Goal: Task Accomplishment & Management: Use online tool/utility

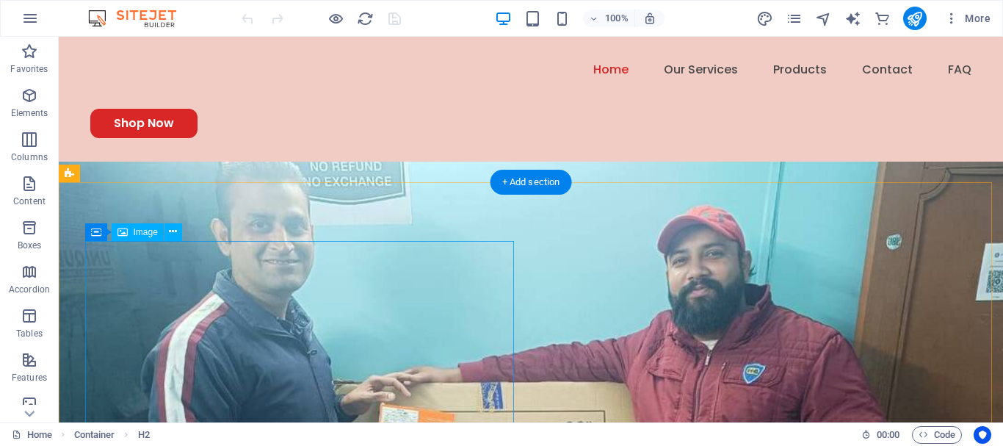
scroll to position [929, 0]
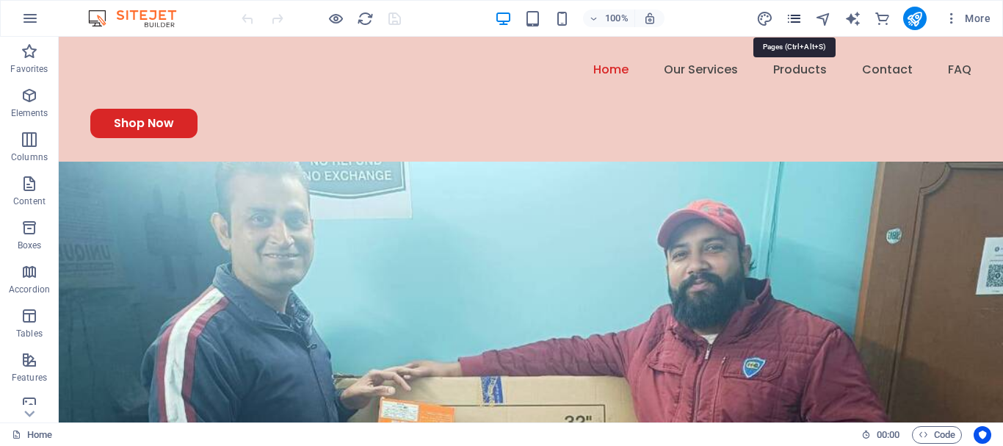
click at [797, 17] on icon "pages" at bounding box center [793, 18] width 17 height 17
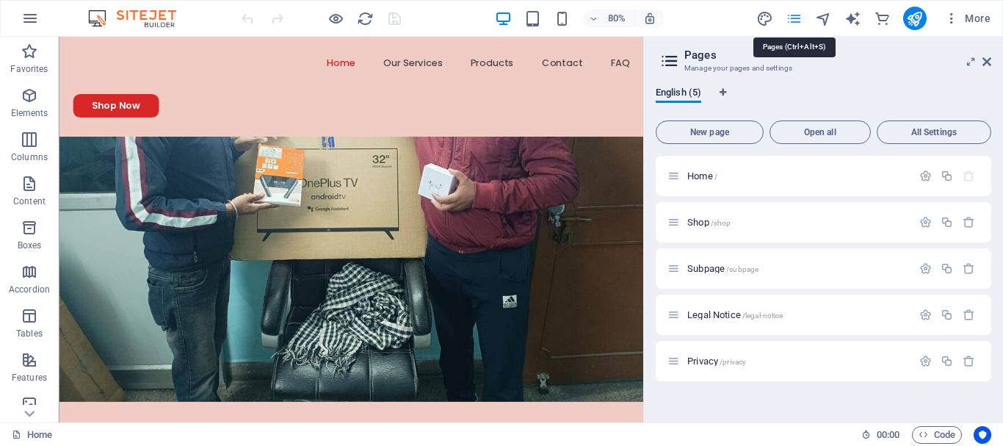
scroll to position [849, 0]
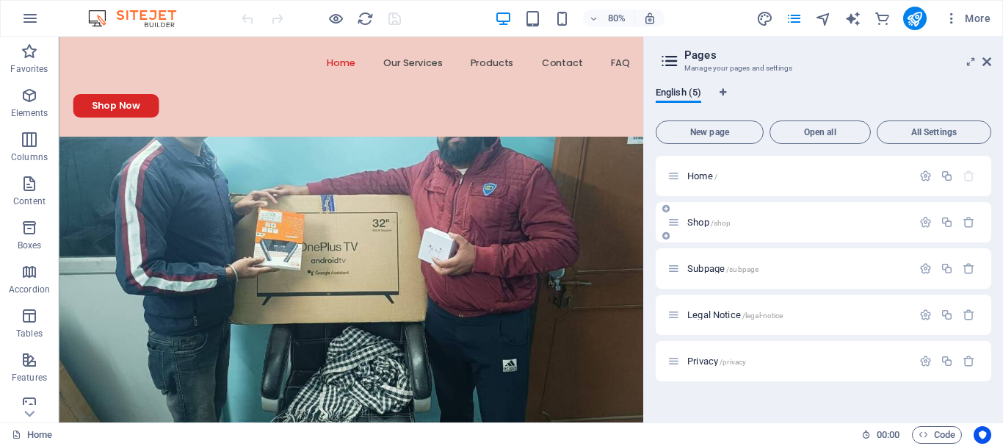
click at [716, 219] on span "/shop" at bounding box center [721, 223] width 21 height 8
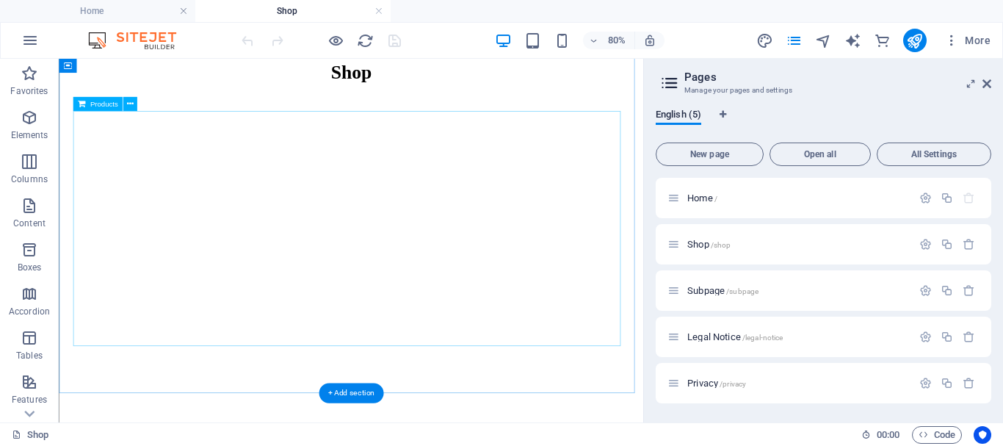
scroll to position [177, 0]
click at [435, 322] on div at bounding box center [424, 291] width 719 height 294
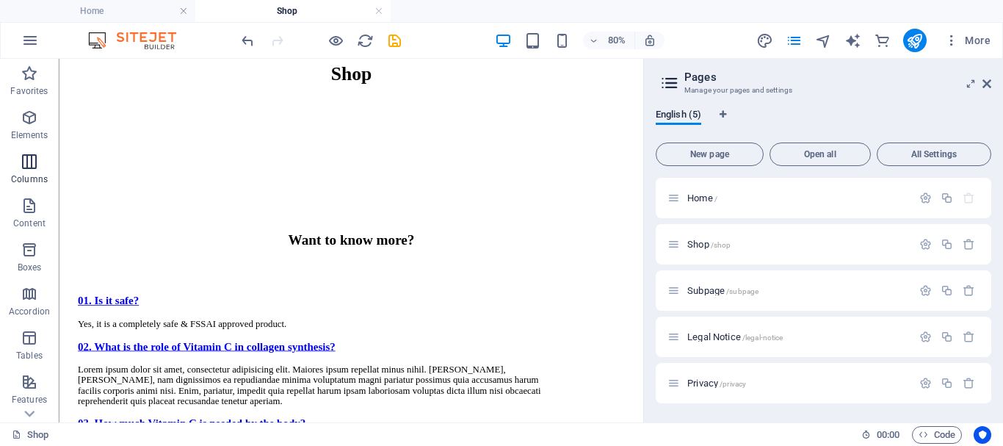
click at [32, 159] on icon "button" at bounding box center [30, 162] width 18 height 18
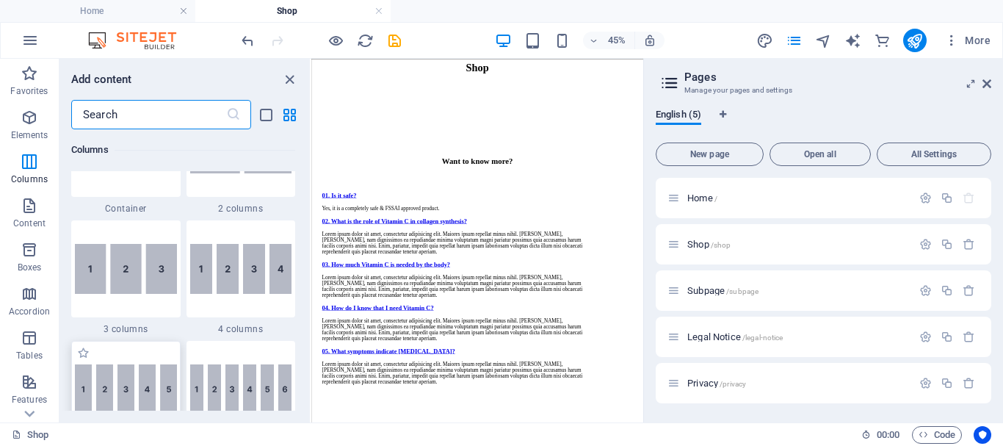
scroll to position [797, 0]
click at [136, 264] on img at bounding box center [126, 269] width 102 height 50
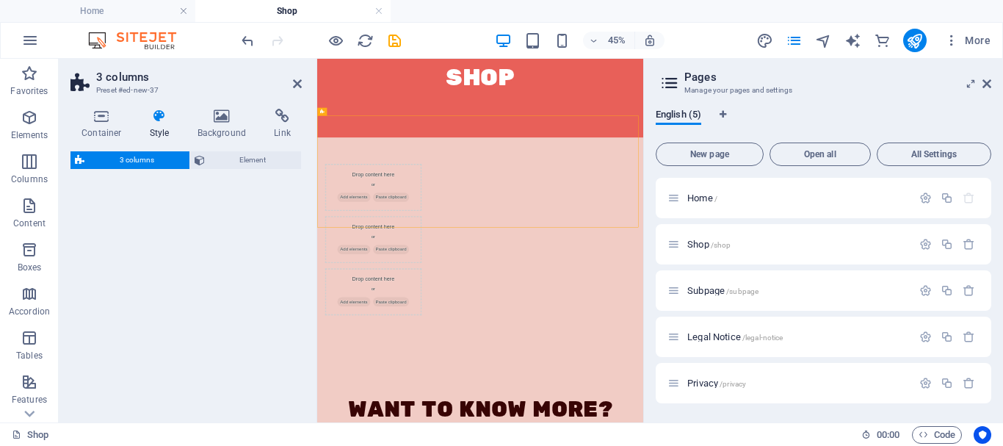
select select "rem"
select select "preset-columns-three-v2-default"
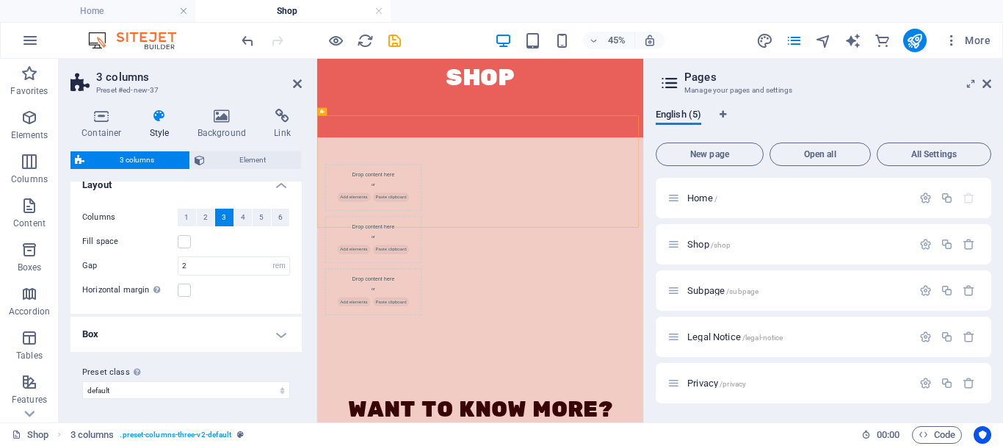
scroll to position [0, 0]
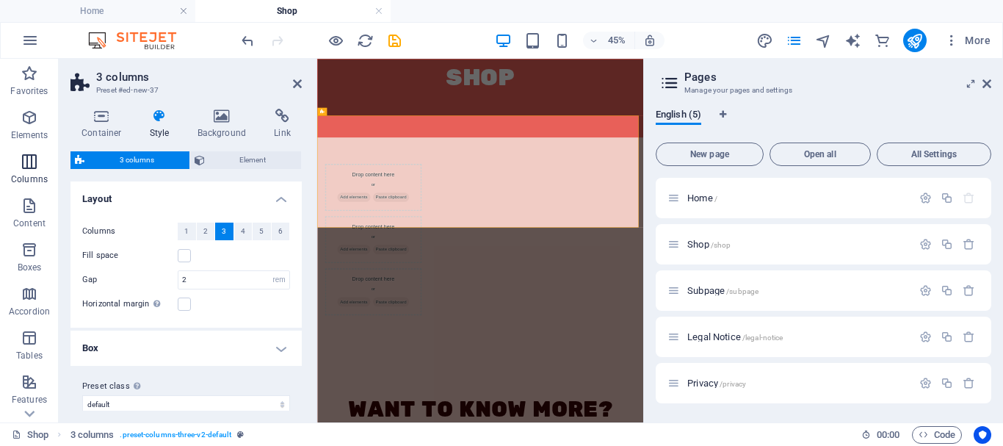
click at [21, 170] on icon "button" at bounding box center [30, 162] width 18 height 18
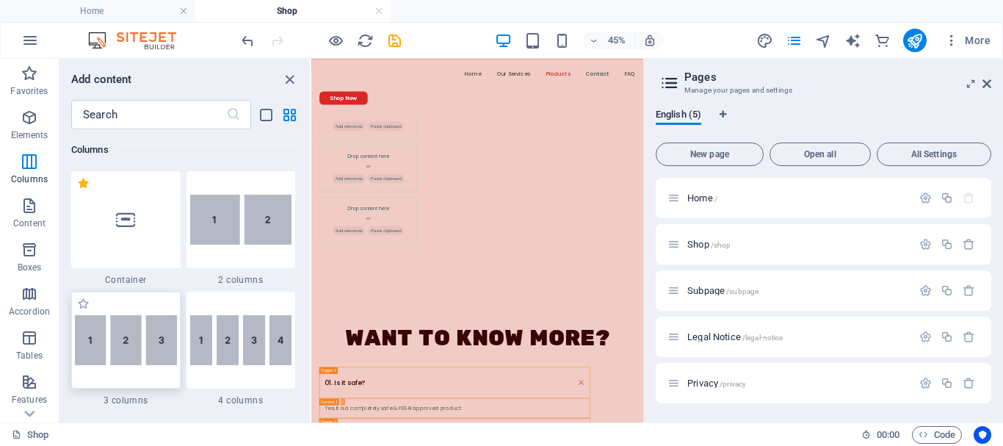
scroll to position [310, 0]
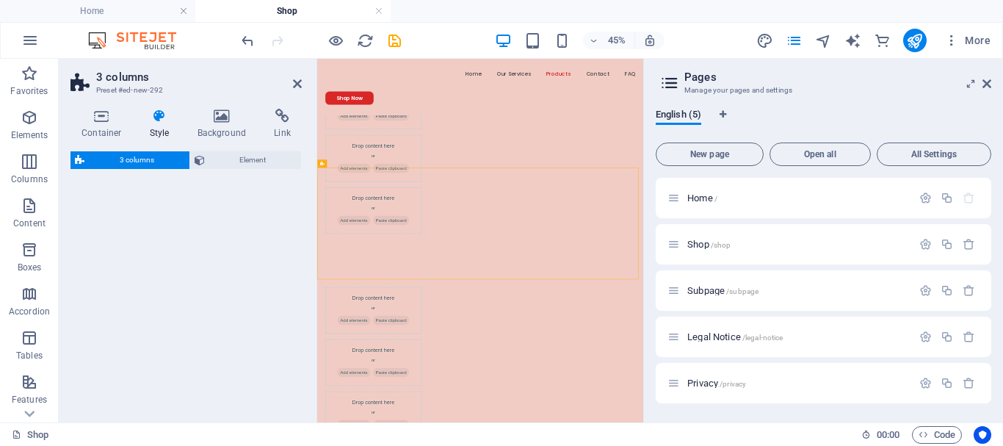
select select "rem"
select select "preset-columns-three-v2-default"
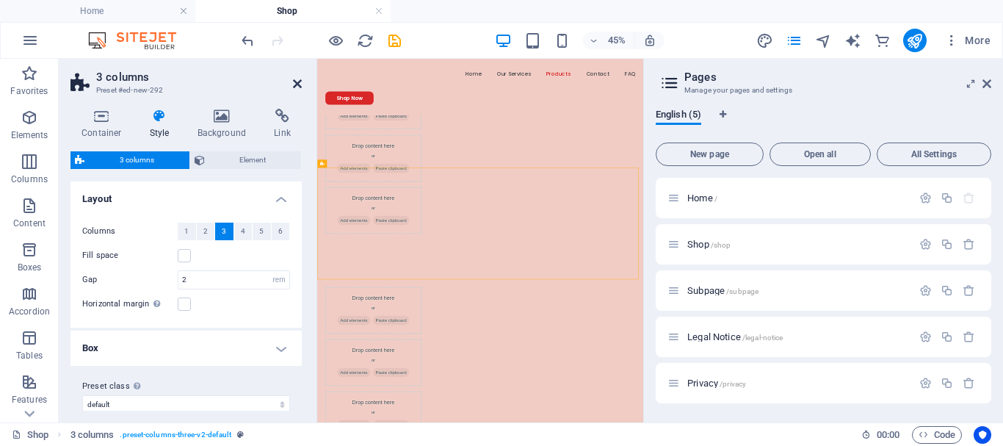
click at [295, 86] on icon at bounding box center [297, 84] width 9 height 12
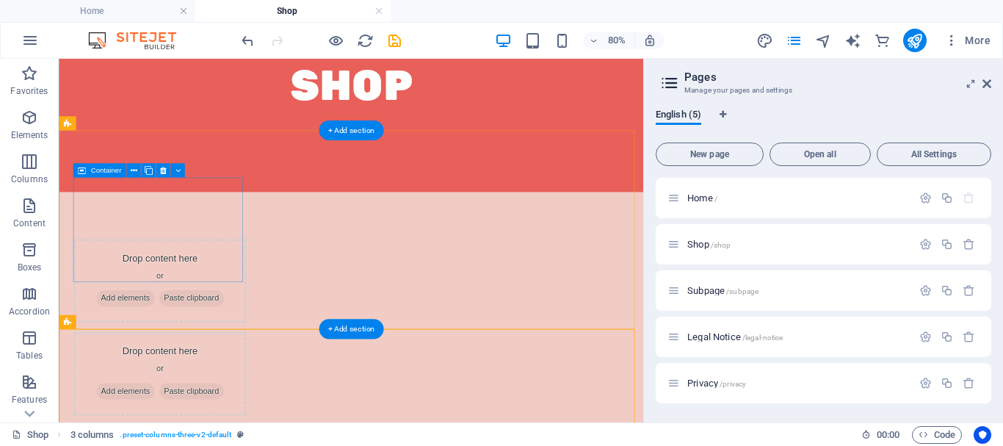
scroll to position [183, 0]
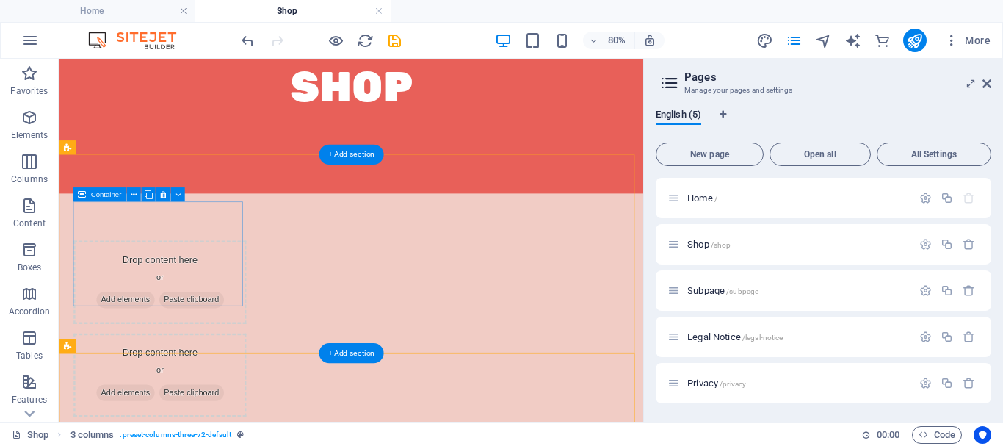
click at [173, 349] on span "Add elements" at bounding box center [141, 359] width 73 height 21
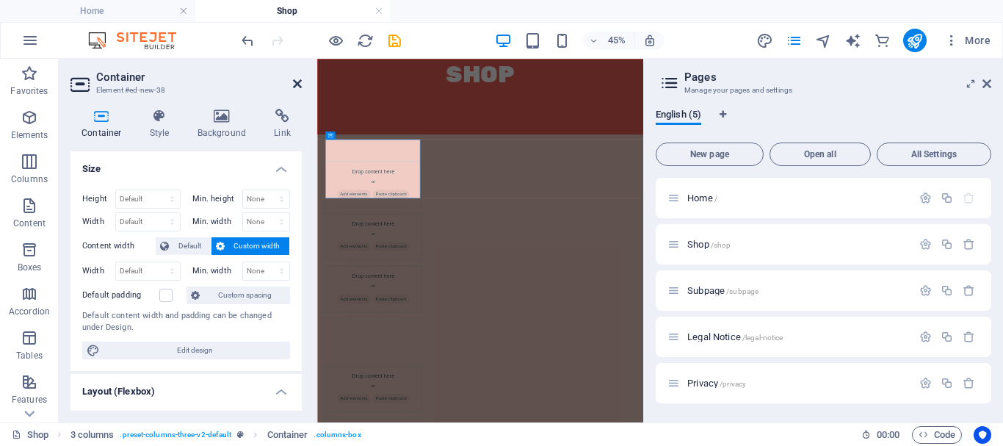
click at [297, 82] on icon at bounding box center [297, 84] width 9 height 12
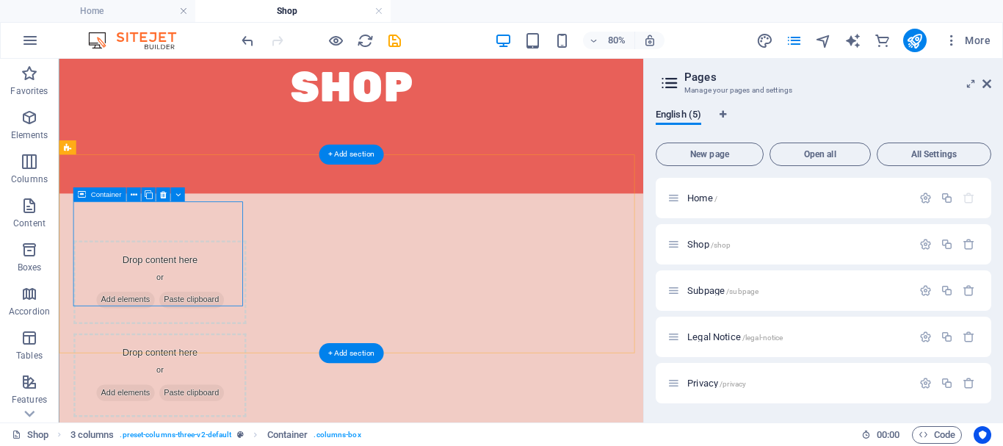
click at [185, 286] on div "Drop content here or Add elements Paste clipboard" at bounding box center [184, 338] width 216 height 104
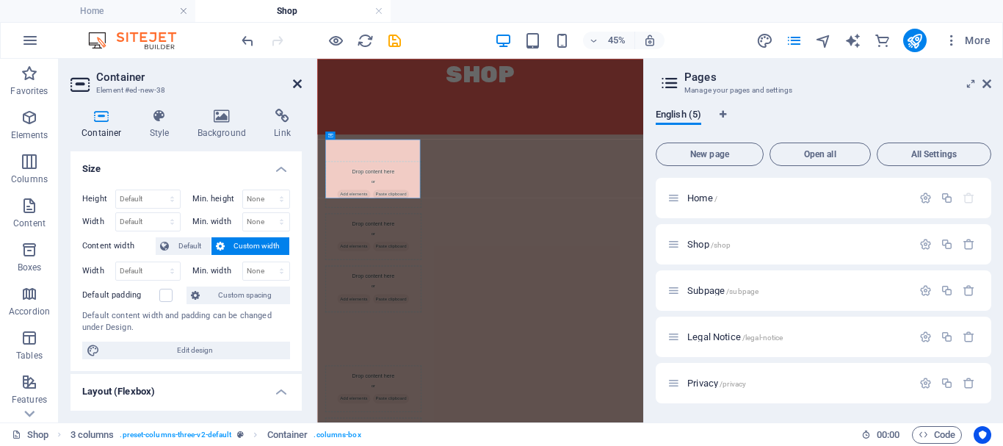
click at [298, 87] on icon at bounding box center [297, 84] width 9 height 12
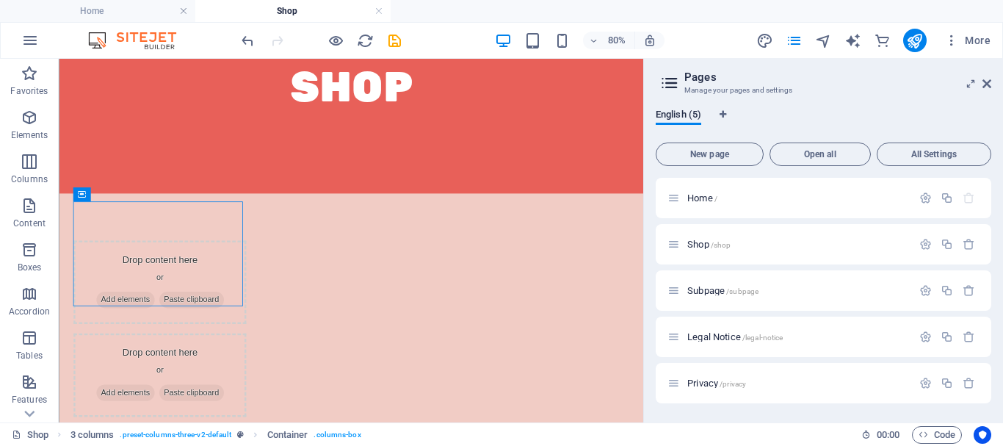
click at [992, 84] on aside "Pages Manage your pages and settings English (5) New page Open all All Settings…" at bounding box center [823, 240] width 360 height 363
click at [986, 82] on icon at bounding box center [986, 84] width 9 height 12
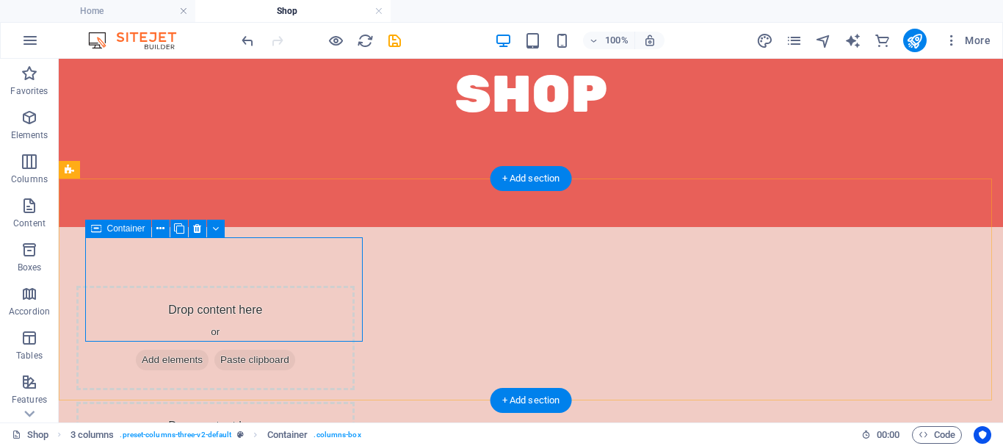
click at [186, 349] on span "Add elements" at bounding box center [172, 359] width 73 height 21
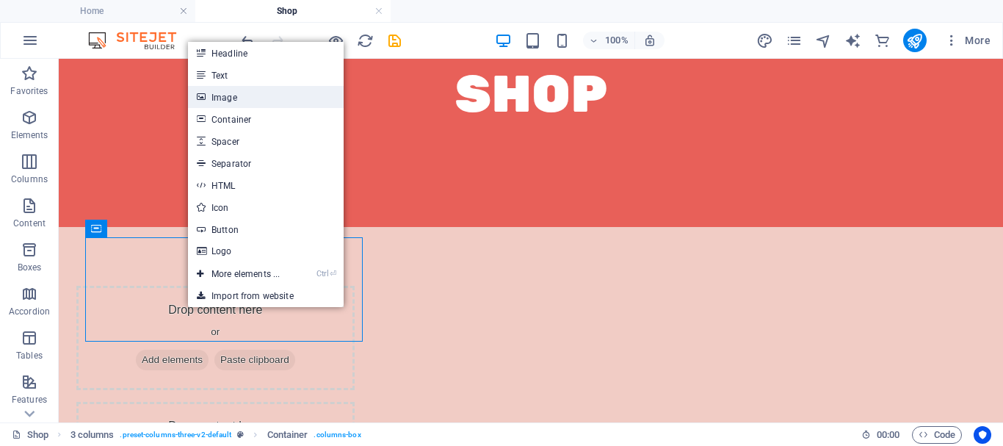
click at [219, 100] on link "Image" at bounding box center [266, 97] width 156 height 22
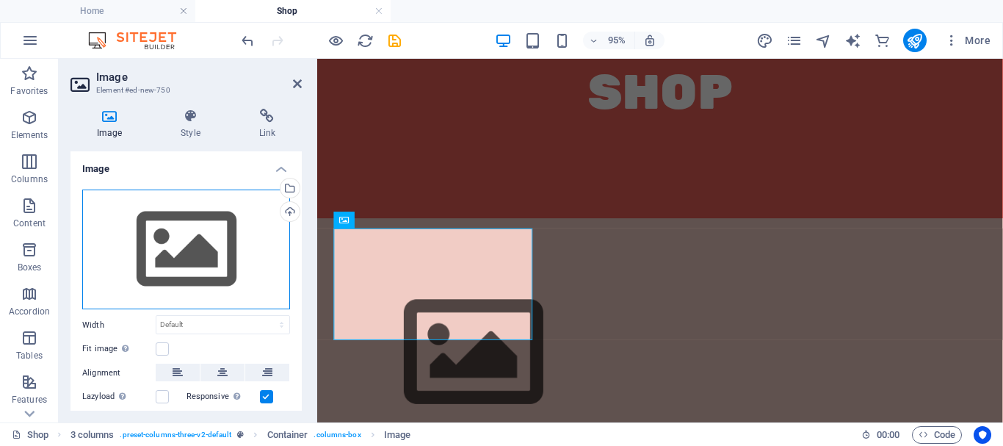
click at [184, 231] on div "Drag files here, click to choose files or select files from Files or our free s…" at bounding box center [186, 249] width 208 height 120
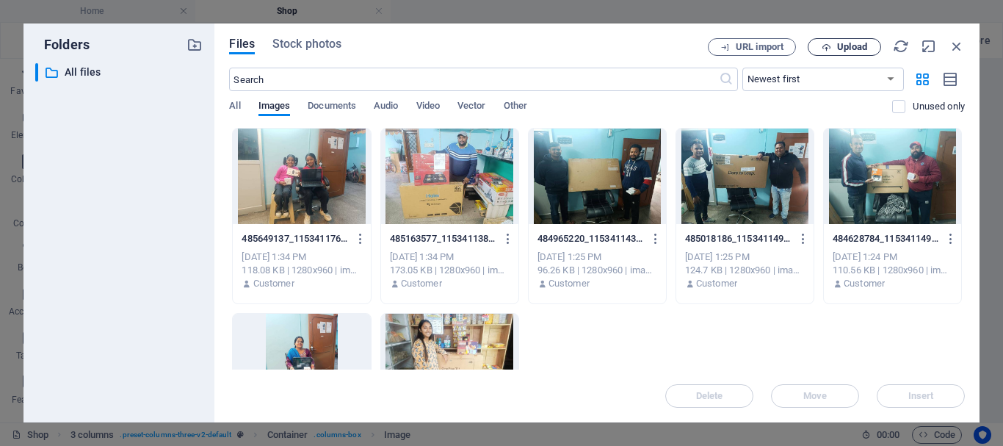
click at [850, 45] on span "Upload" at bounding box center [852, 47] width 30 height 9
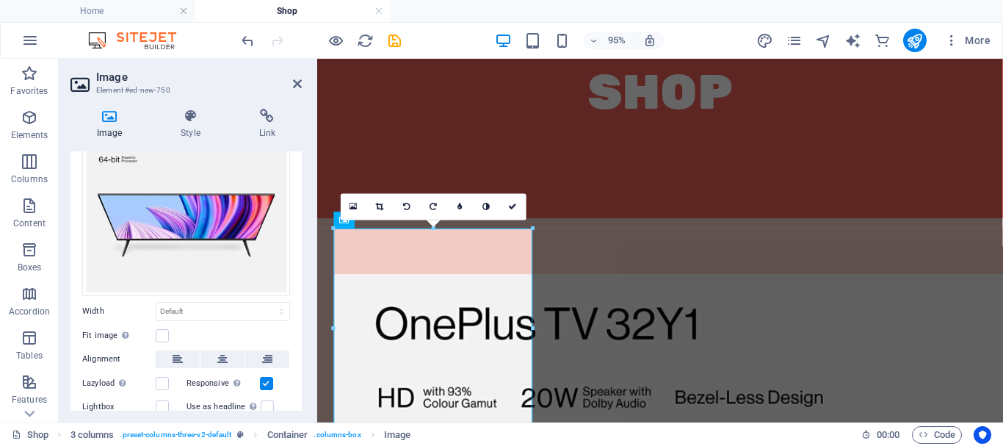
scroll to position [0, 0]
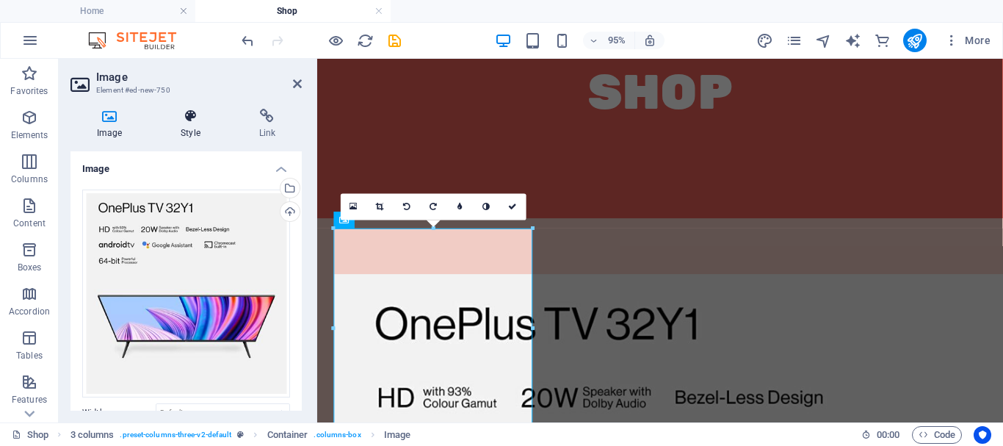
click at [181, 122] on icon at bounding box center [190, 116] width 72 height 15
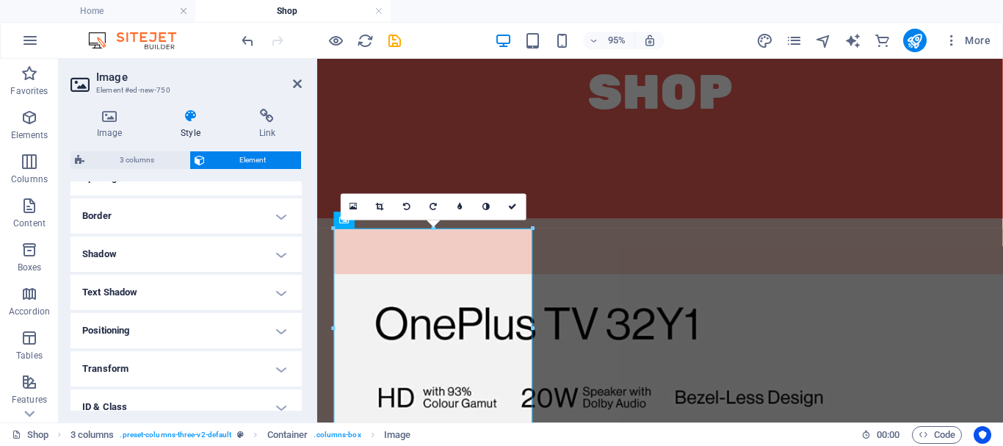
scroll to position [391, 0]
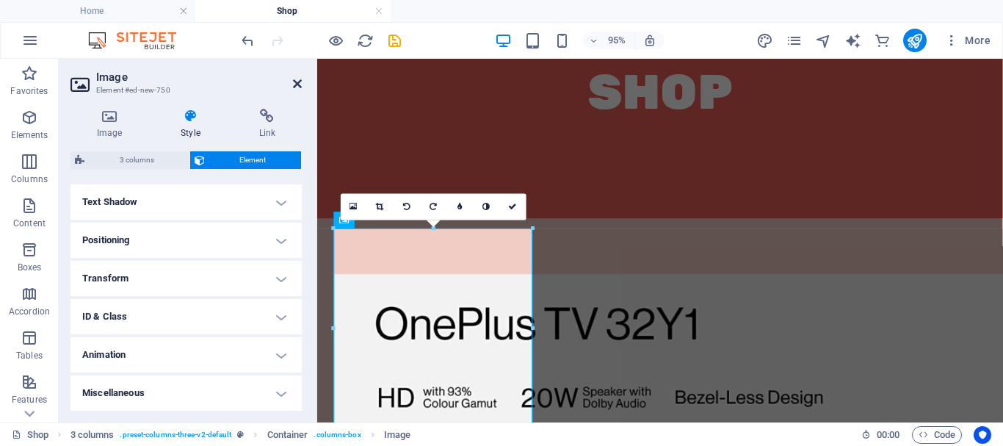
click at [298, 78] on icon at bounding box center [297, 84] width 9 height 12
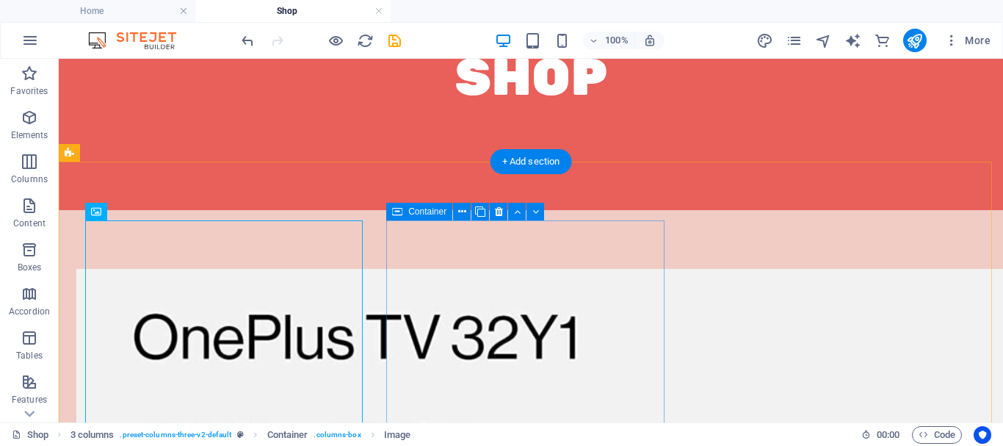
scroll to position [199, 0]
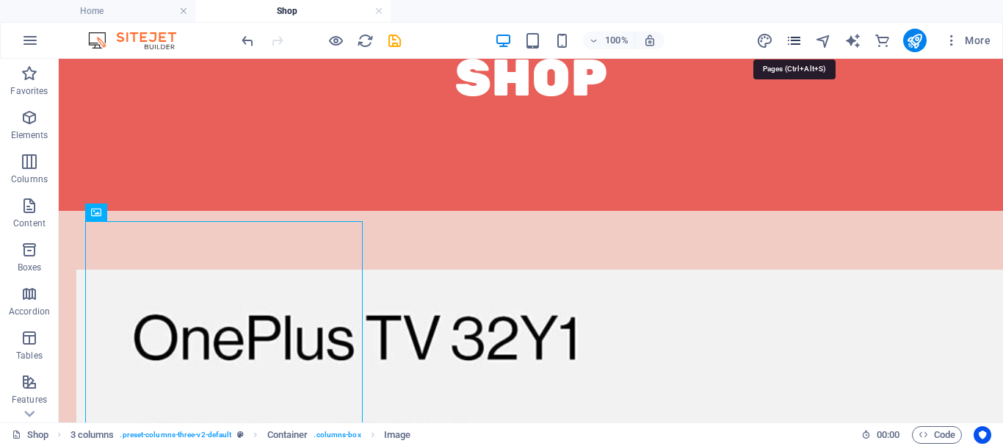
click at [796, 40] on icon "pages" at bounding box center [793, 40] width 17 height 17
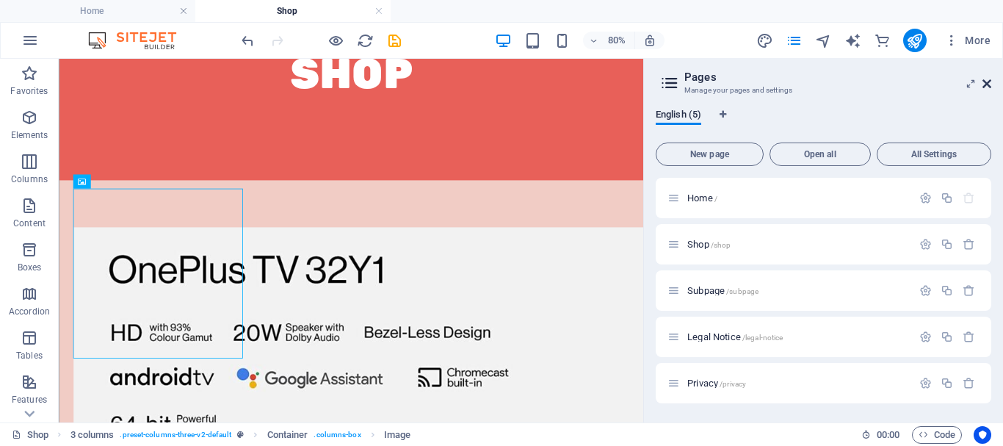
click at [988, 78] on icon at bounding box center [986, 84] width 9 height 12
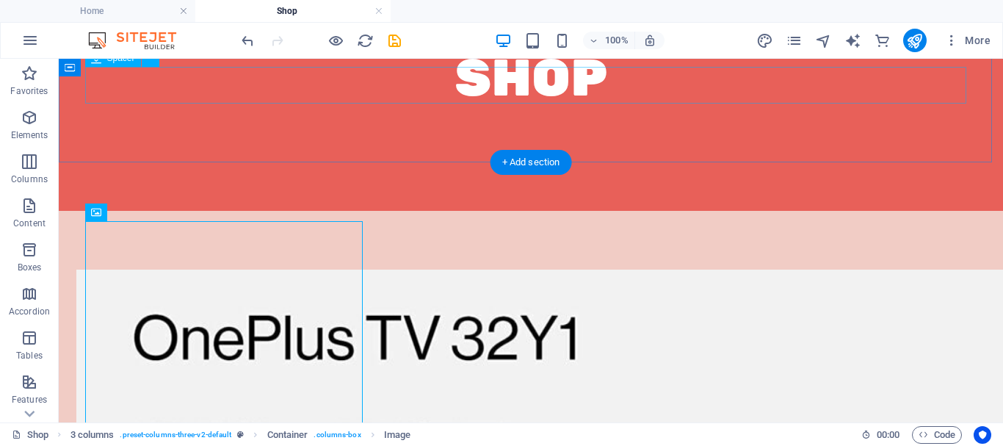
click at [780, 115] on div at bounding box center [530, 133] width 881 height 37
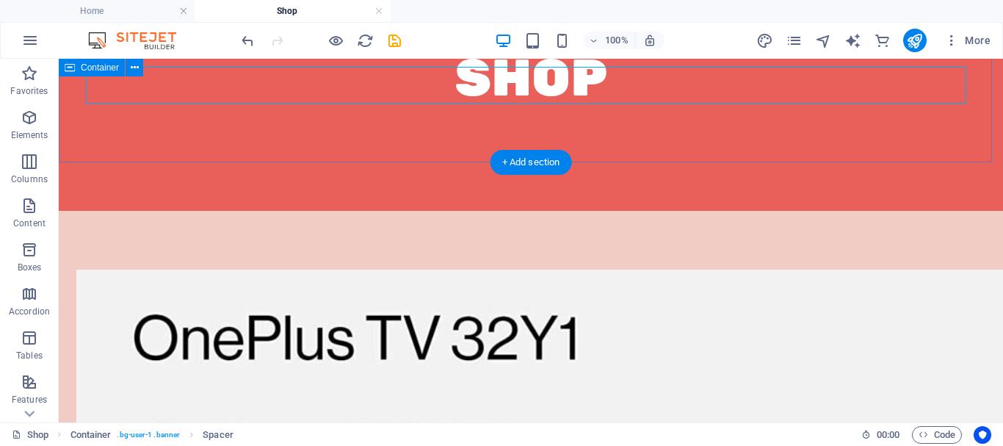
click at [783, 123] on div "Shop" at bounding box center [531, 98] width 944 height 226
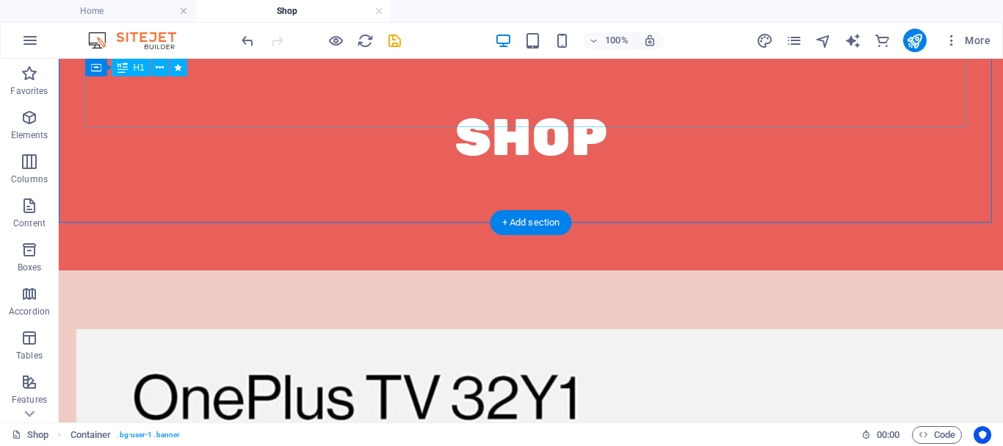
scroll to position [139, 0]
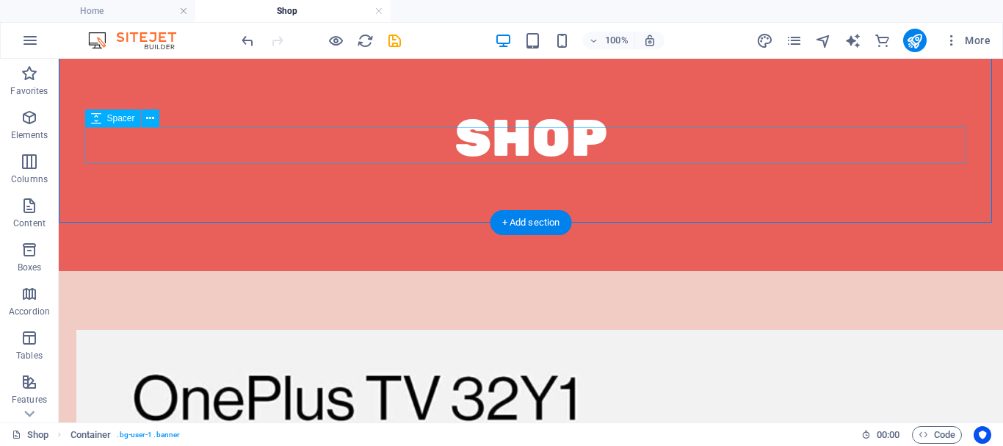
click at [759, 175] on div at bounding box center [530, 193] width 881 height 37
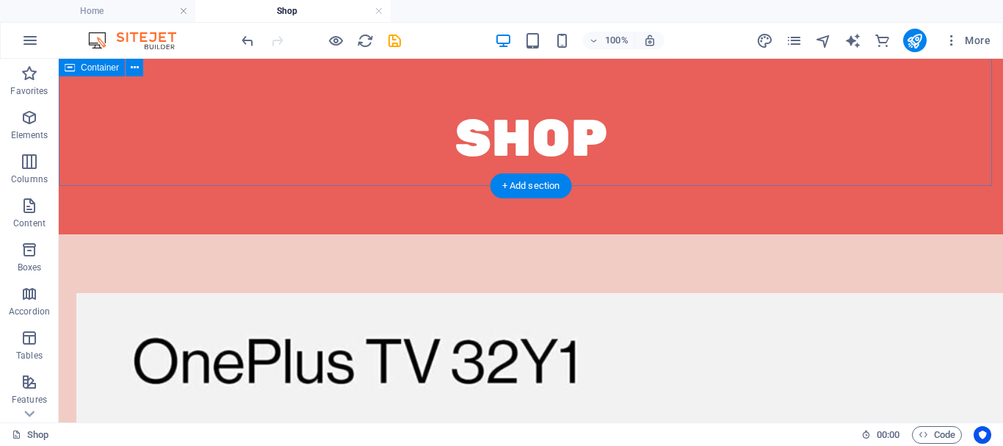
click at [647, 144] on div "Shop" at bounding box center [531, 139] width 944 height 189
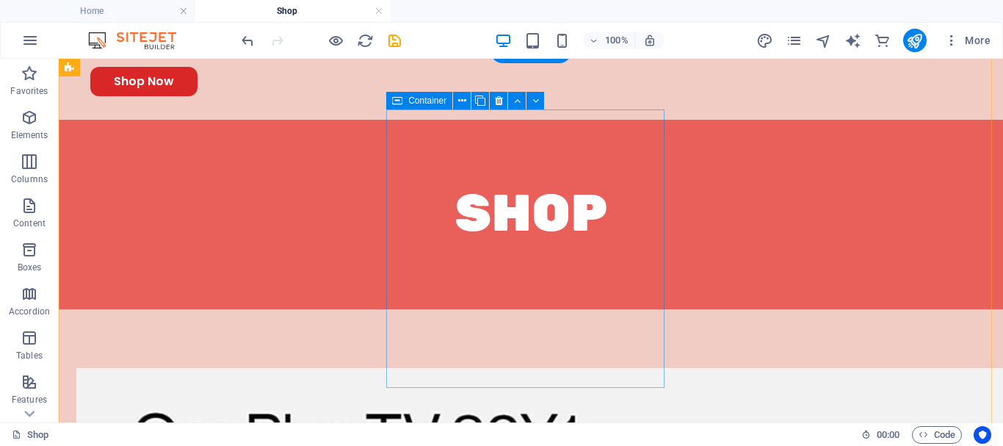
scroll to position [0, 0]
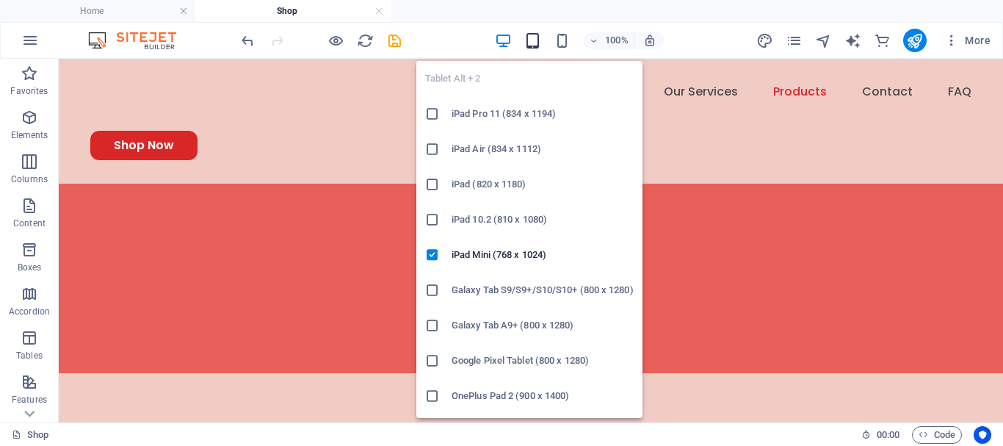
click at [536, 46] on icon "button" at bounding box center [532, 40] width 17 height 17
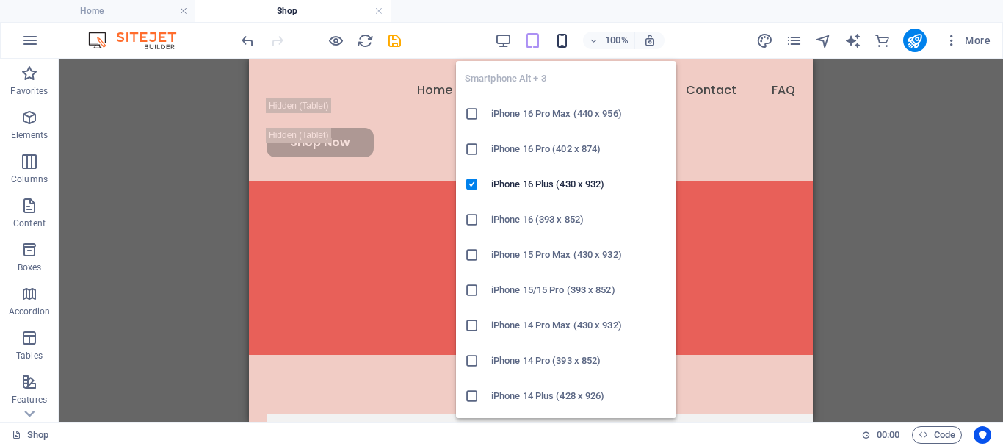
click at [562, 42] on icon "button" at bounding box center [562, 40] width 17 height 17
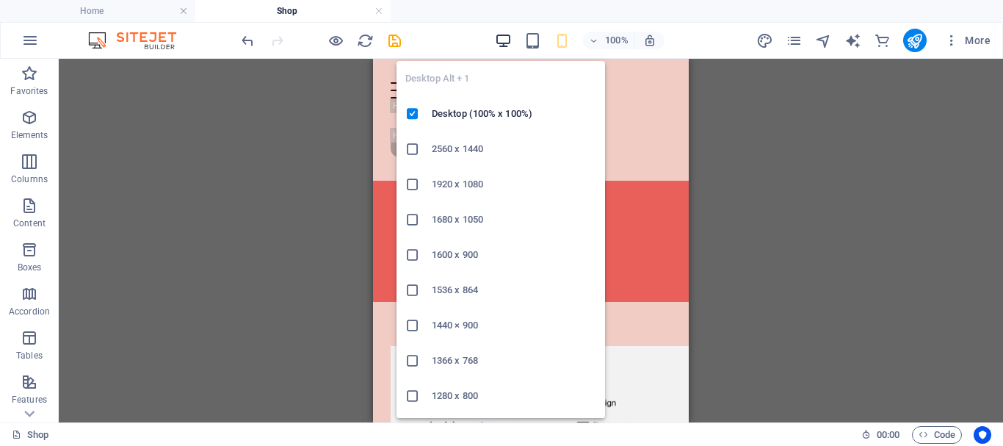
click at [499, 37] on icon "button" at bounding box center [503, 40] width 17 height 17
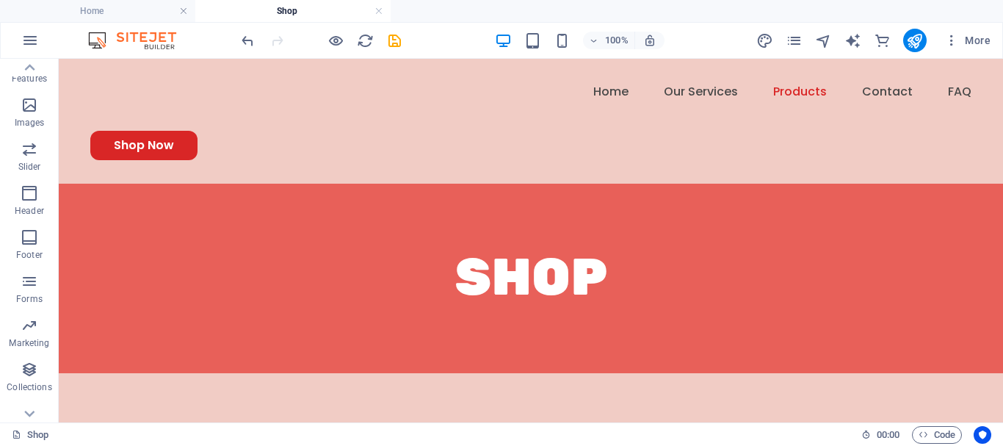
scroll to position [341, 0]
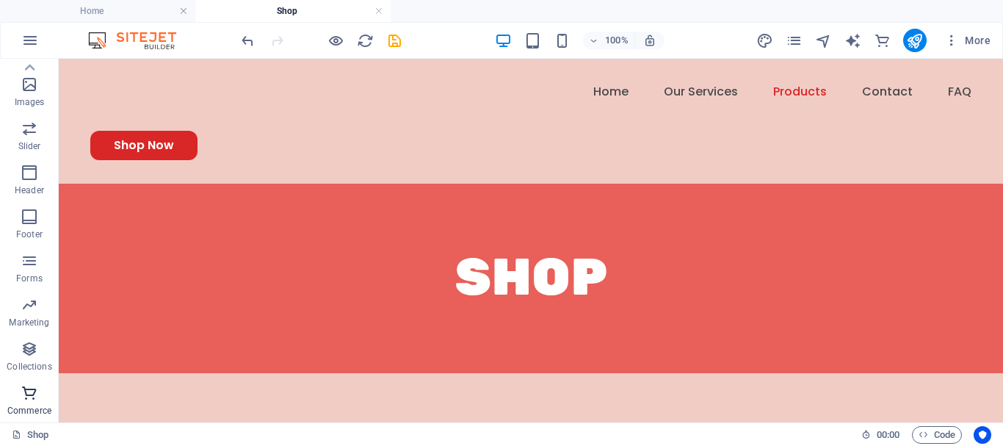
click at [29, 393] on icon "button" at bounding box center [30, 393] width 18 height 18
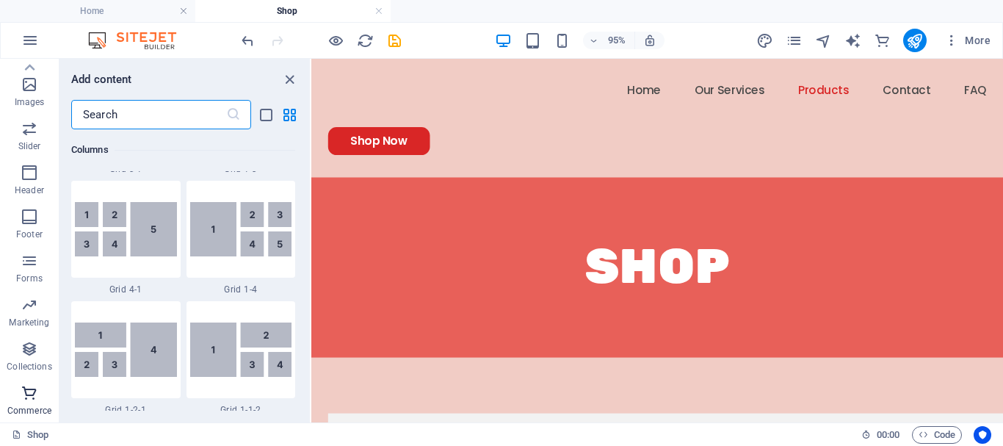
scroll to position [14147, 0]
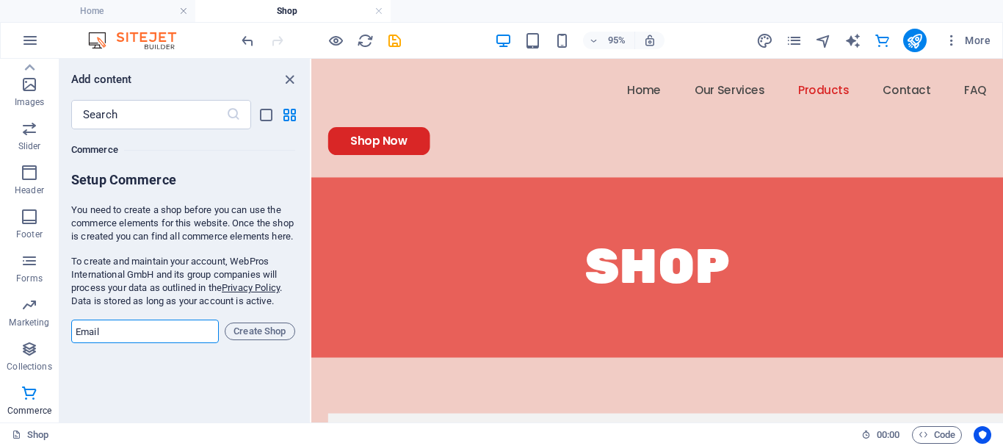
drag, startPoint x: 134, startPoint y: 343, endPoint x: 64, endPoint y: 344, distance: 69.7
click at [64, 344] on div "Favorites 1 Star Headline 1 Star Container Elements 1 Star Headline 1 Star Text…" at bounding box center [184, 269] width 250 height 281
type input "[EMAIL_ADDRESS][DOMAIN_NAME]"
click at [264, 340] on span "Create Shop" at bounding box center [259, 331] width 57 height 18
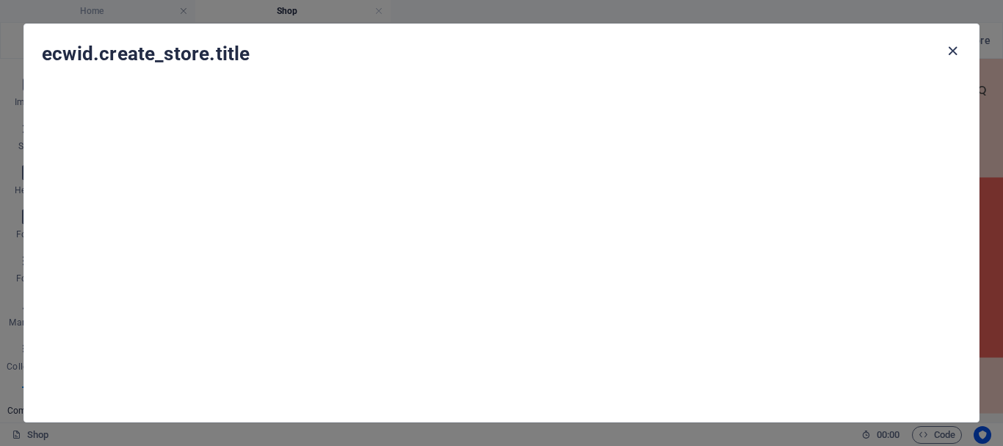
click at [949, 54] on icon "button" at bounding box center [952, 51] width 17 height 17
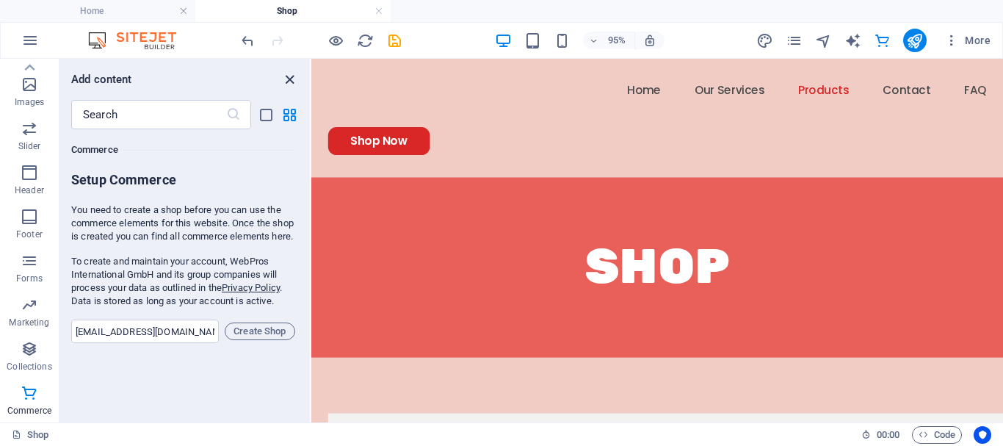
click at [290, 84] on icon "close panel" at bounding box center [289, 79] width 17 height 17
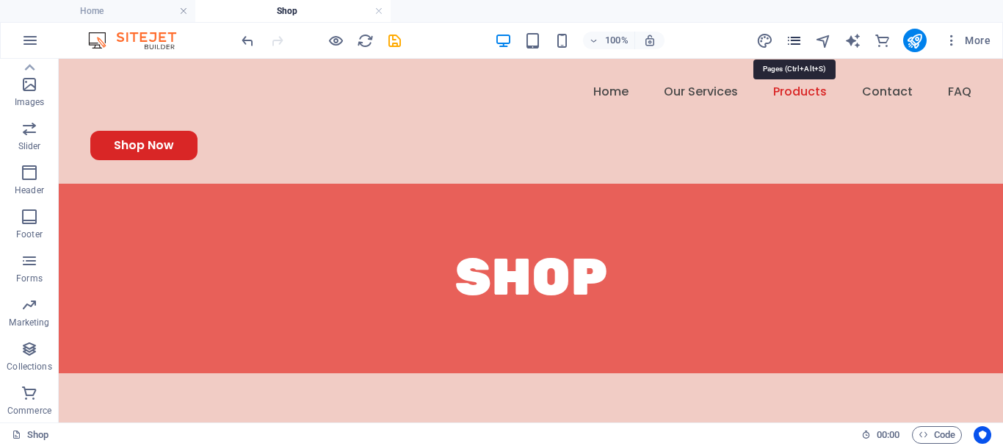
click at [799, 46] on icon "pages" at bounding box center [793, 40] width 17 height 17
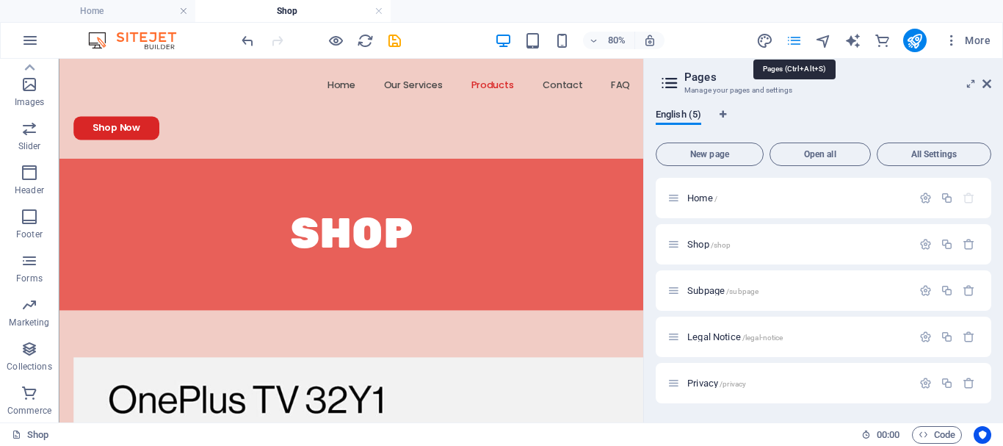
click at [795, 40] on icon "pages" at bounding box center [793, 40] width 17 height 17
click at [669, 81] on icon at bounding box center [669, 83] width 22 height 21
click at [32, 40] on icon "button" at bounding box center [30, 41] width 18 height 18
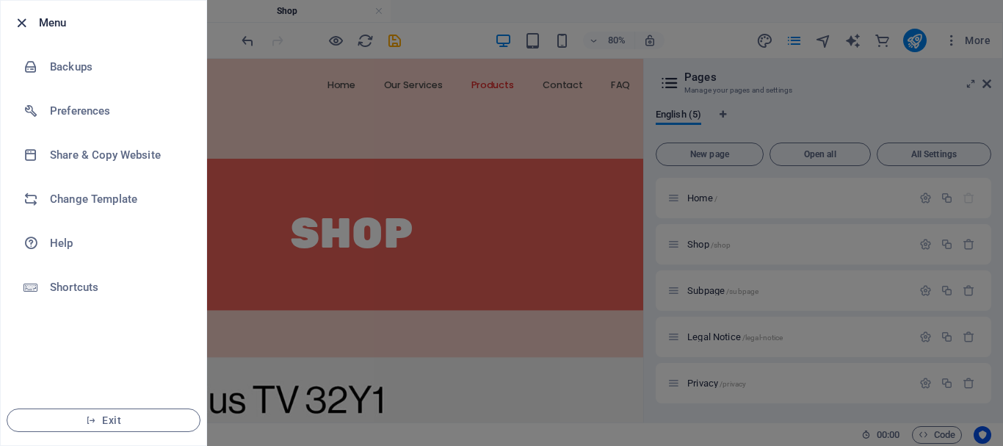
click at [18, 24] on icon "button" at bounding box center [21, 23] width 17 height 17
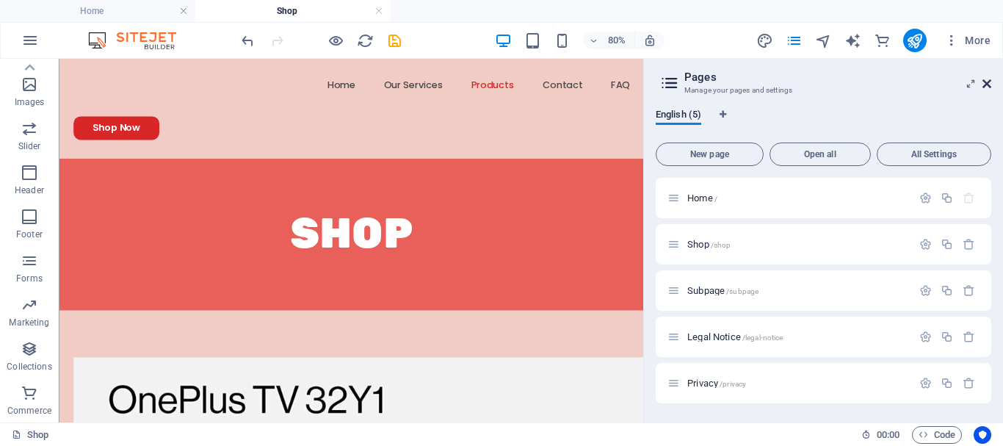
click at [984, 85] on icon at bounding box center [986, 84] width 9 height 12
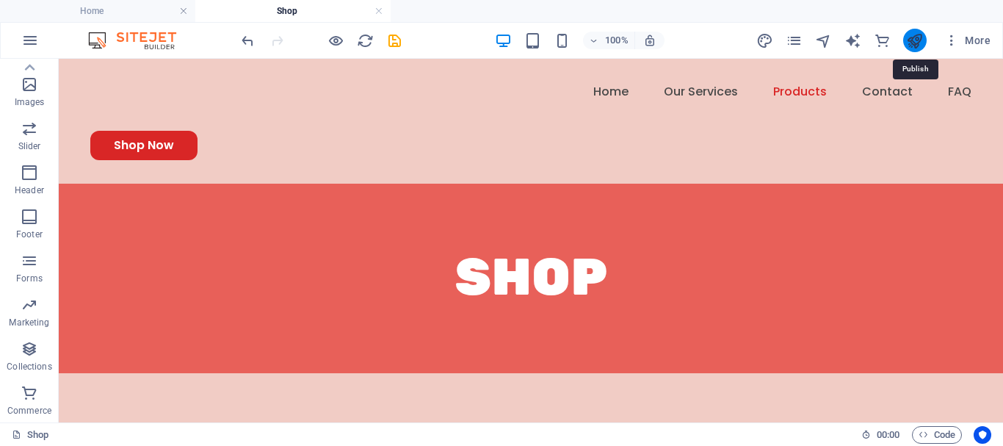
click at [913, 40] on icon "publish" at bounding box center [914, 40] width 17 height 17
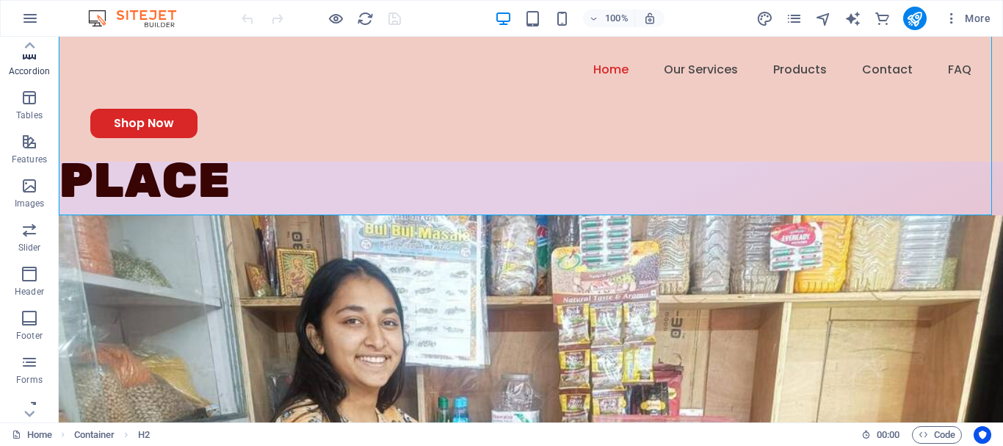
scroll to position [219, 0]
click at [30, 145] on icon "button" at bounding box center [30, 141] width 18 height 18
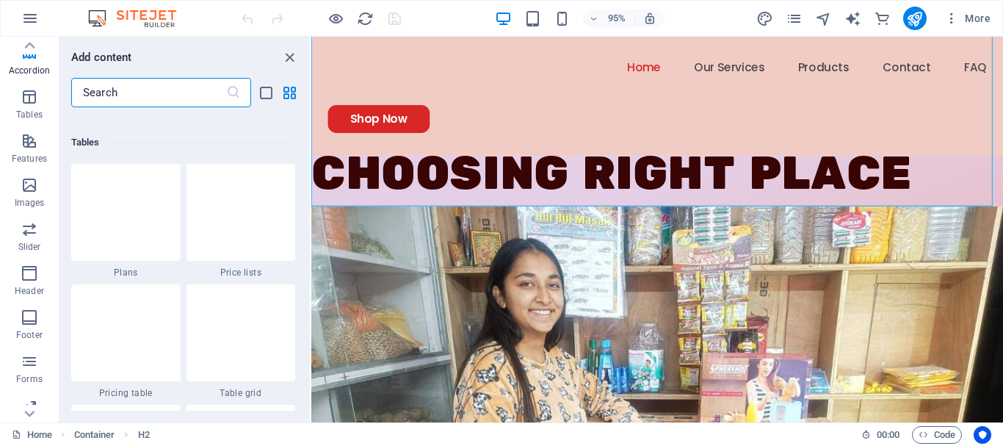
scroll to position [5069, 0]
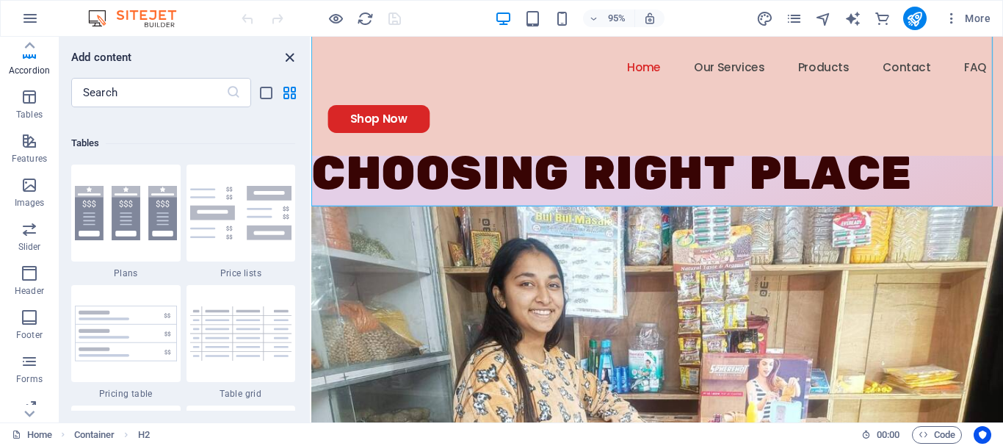
click at [294, 50] on icon "close panel" at bounding box center [289, 57] width 17 height 17
